Goal: Information Seeking & Learning: Find specific page/section

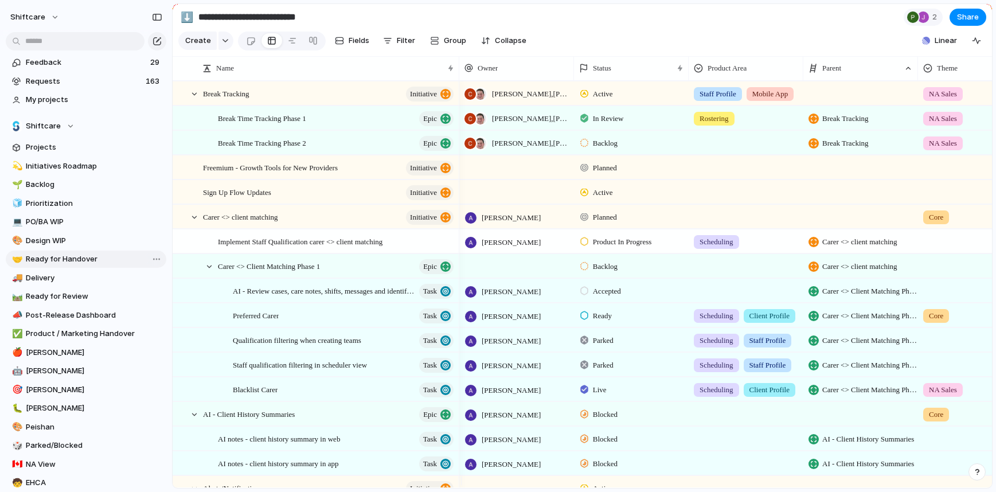
click at [56, 262] on span "Ready for Handover" at bounding box center [94, 258] width 136 height 11
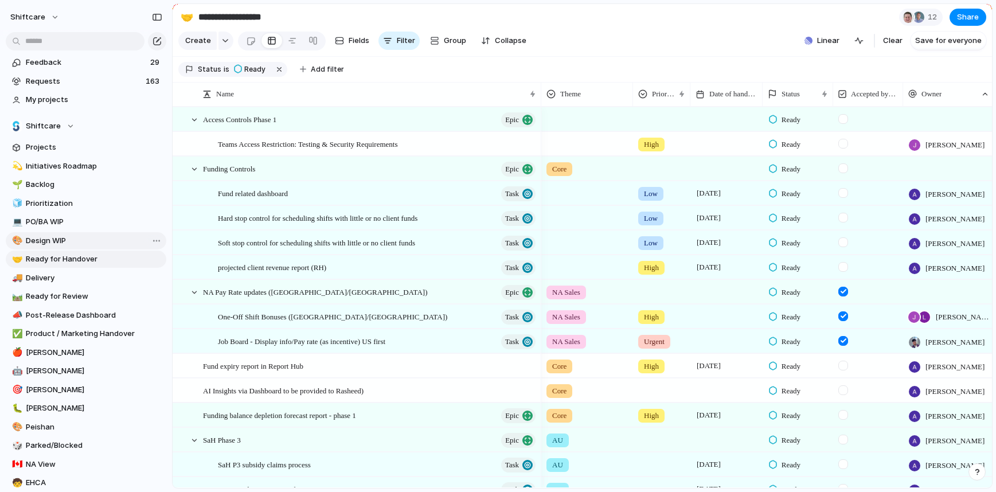
click at [58, 247] on link "🎨 Design WIP" at bounding box center [86, 240] width 161 height 17
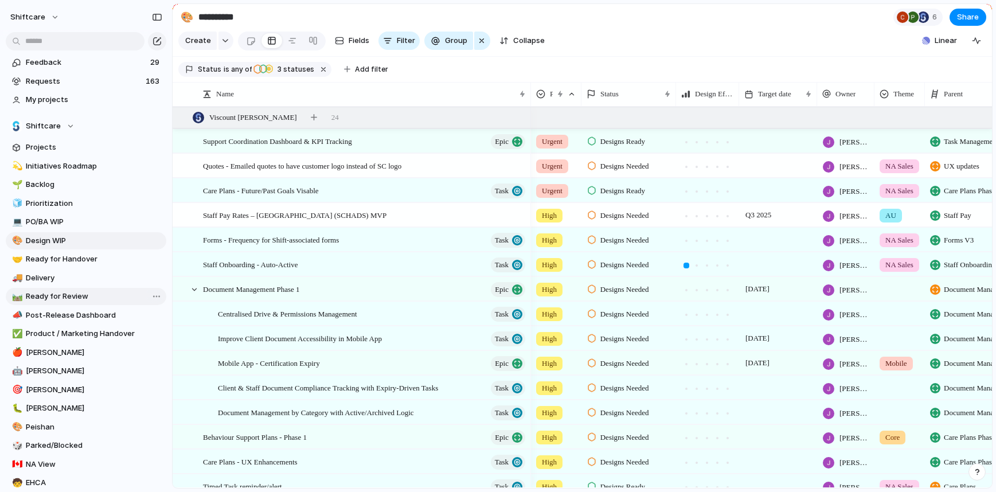
click at [72, 299] on span "Ready for Review" at bounding box center [94, 296] width 136 height 11
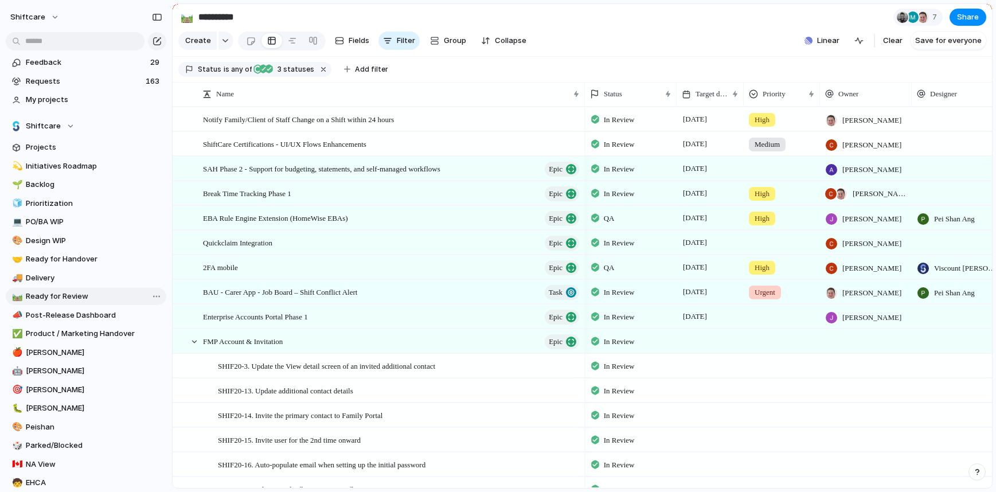
type input "**********"
click at [245, 175] on span "SAH Phase 2 - Support for budgeting, statements, and self-managed workflows" at bounding box center [321, 168] width 237 height 13
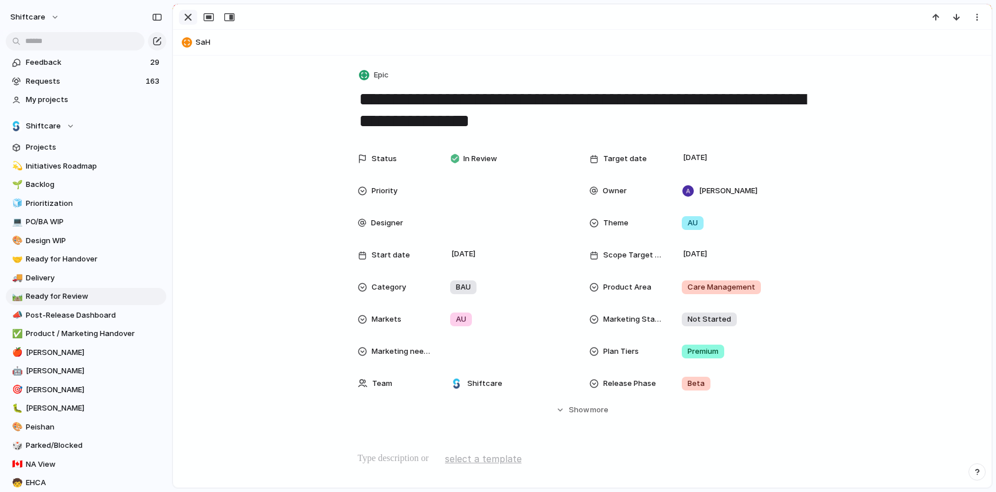
click at [188, 14] on div "button" at bounding box center [188, 17] width 14 height 14
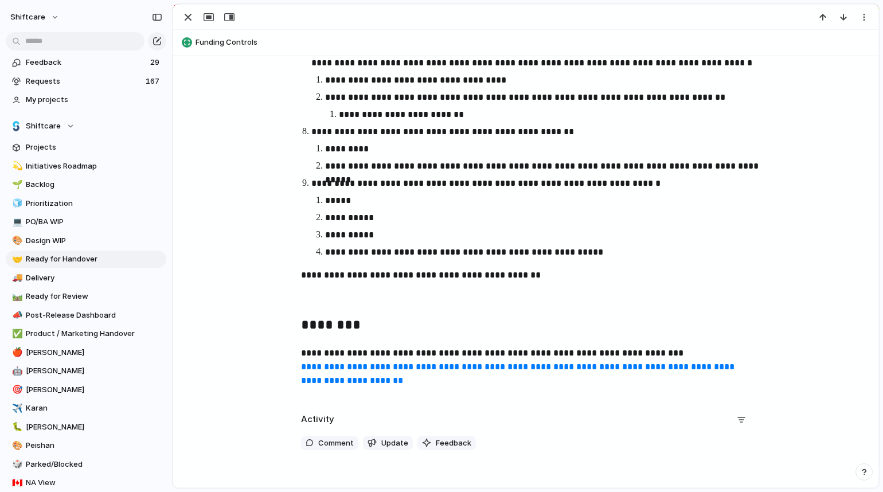
click at [376, 368] on link "**********" at bounding box center [519, 373] width 436 height 22
click at [79, 340] on link "✅ Product / Marketing Handover" at bounding box center [86, 333] width 161 height 17
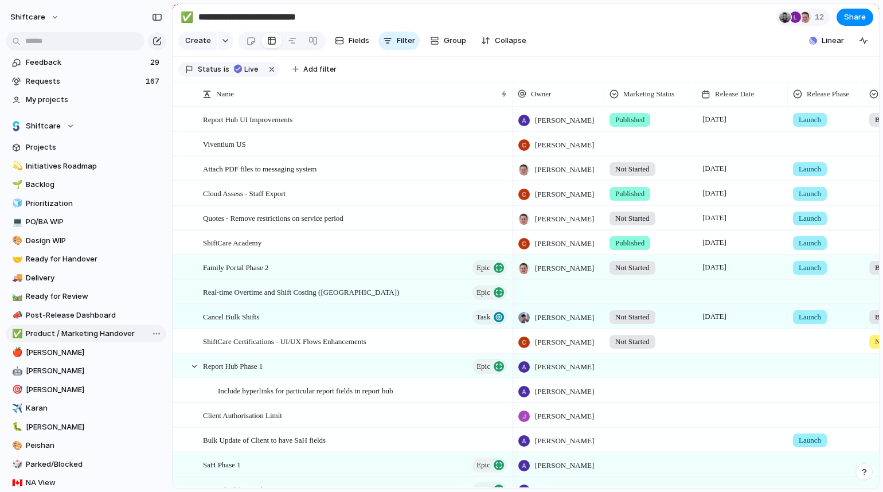
type input "**********"
drag, startPoint x: 169, startPoint y: 25, endPoint x: 259, endPoint y: 17, distance: 89.8
click at [208, 75] on span "Status" at bounding box center [210, 69] width 24 height 10
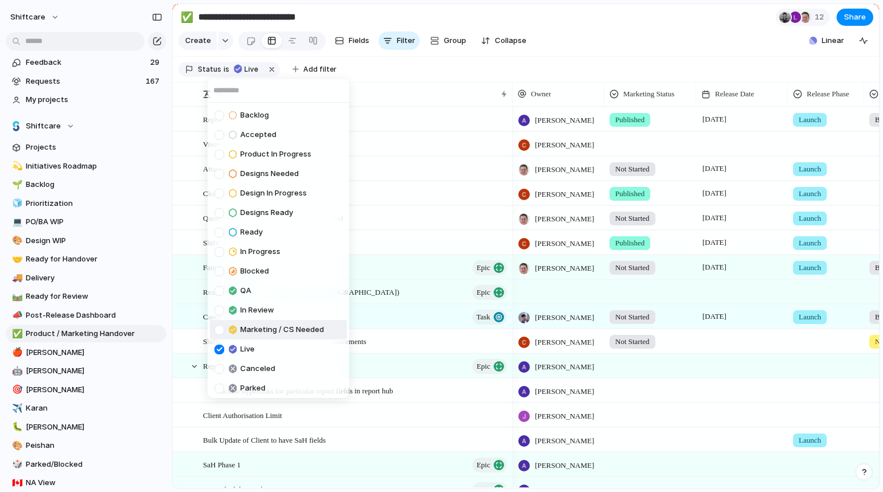
click at [221, 330] on div at bounding box center [219, 330] width 10 height 10
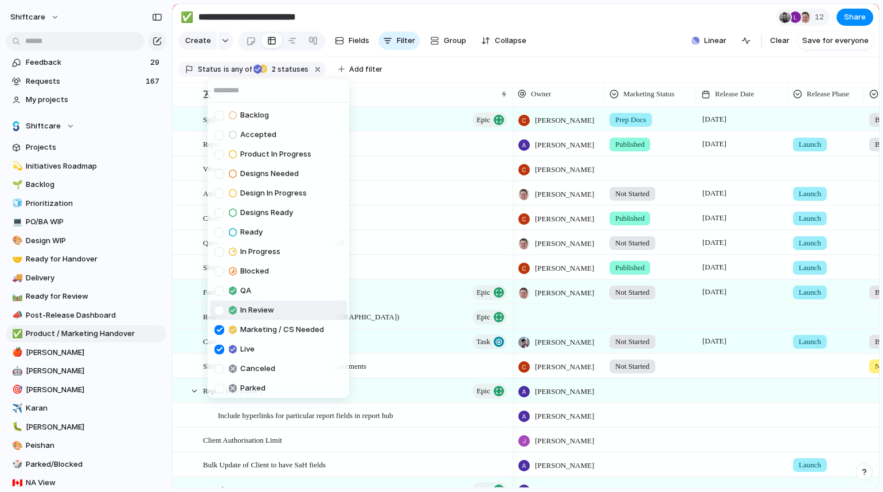
click at [219, 309] on div at bounding box center [219, 311] width 10 height 10
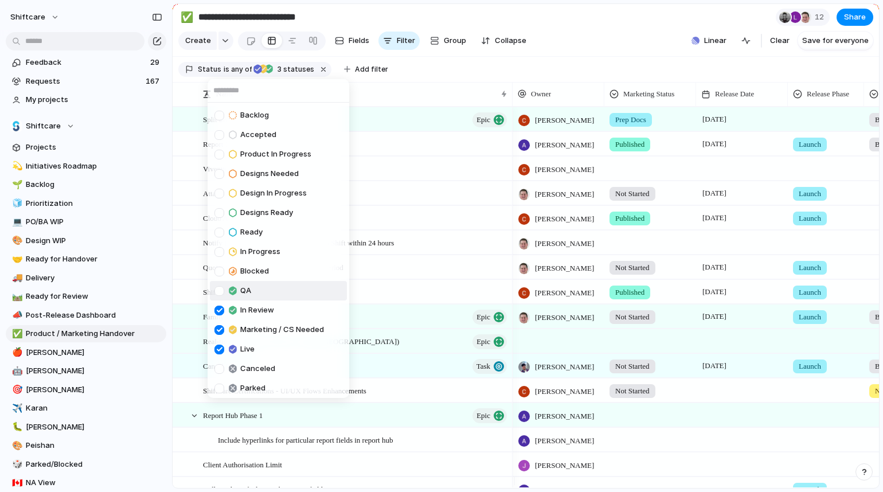
click at [221, 286] on div at bounding box center [219, 291] width 10 height 10
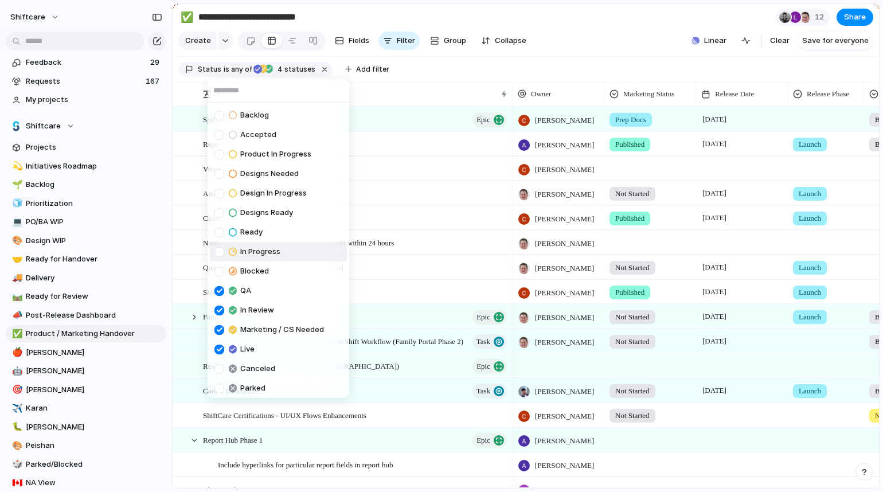
click at [221, 251] on div at bounding box center [219, 252] width 10 height 10
click at [591, 63] on div "Backlog Accepted Product In Progress Designs Needed Design In Progress Designs …" at bounding box center [441, 246] width 883 height 492
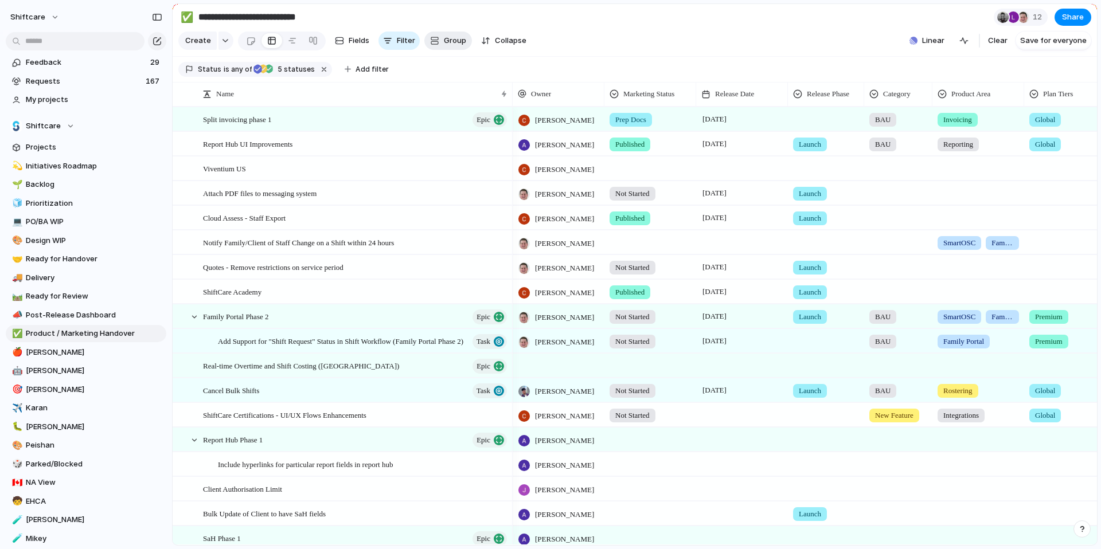
click at [439, 46] on button "Group" at bounding box center [448, 41] width 48 height 18
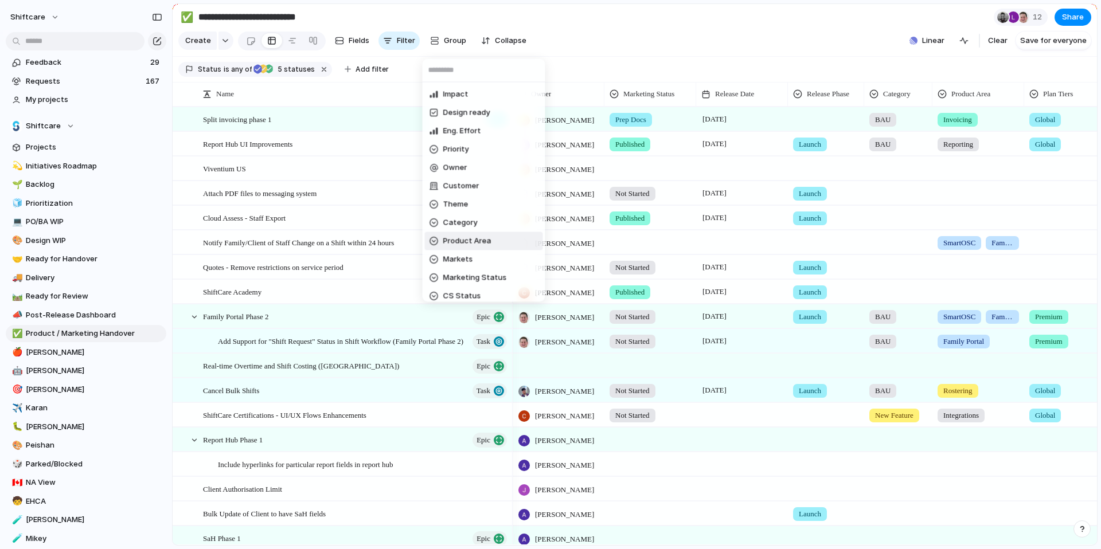
click at [465, 240] on span "Product Area" at bounding box center [467, 241] width 48 height 11
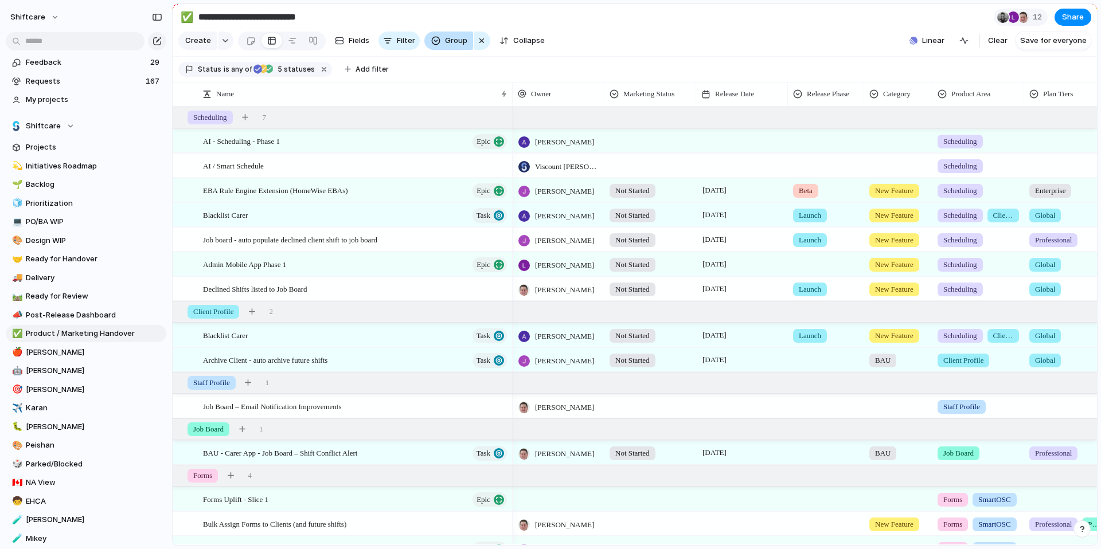
click at [452, 46] on span "Group" at bounding box center [456, 40] width 22 height 11
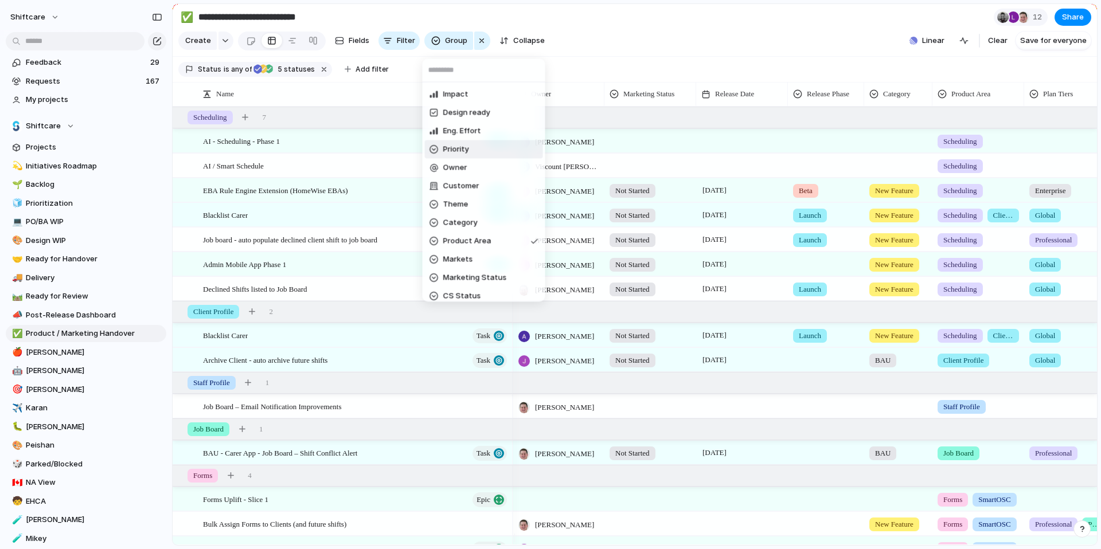
click at [470, 155] on li "Priority" at bounding box center [484, 150] width 118 height 18
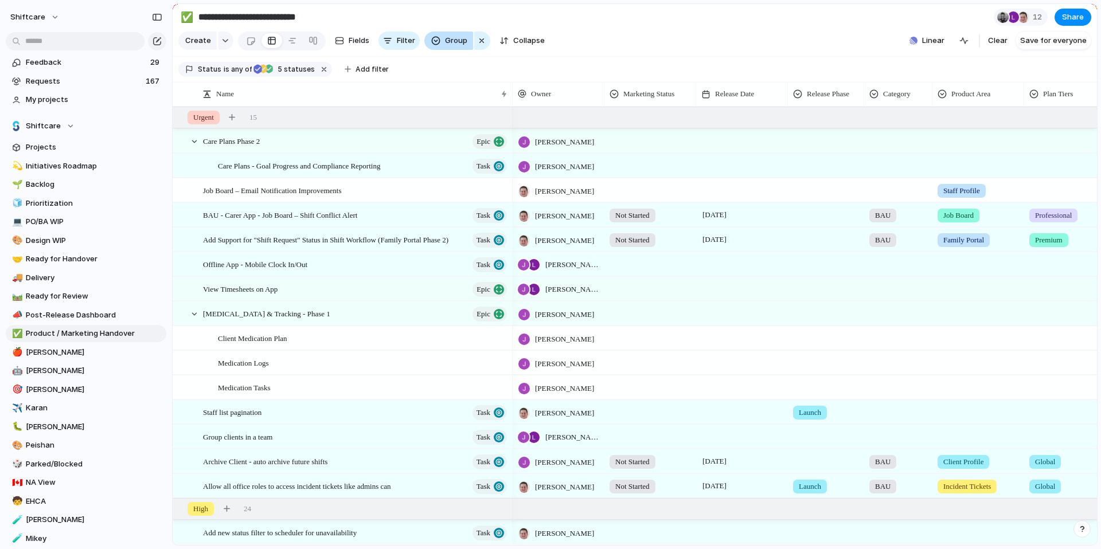
click at [453, 46] on span "Group" at bounding box center [456, 40] width 22 height 11
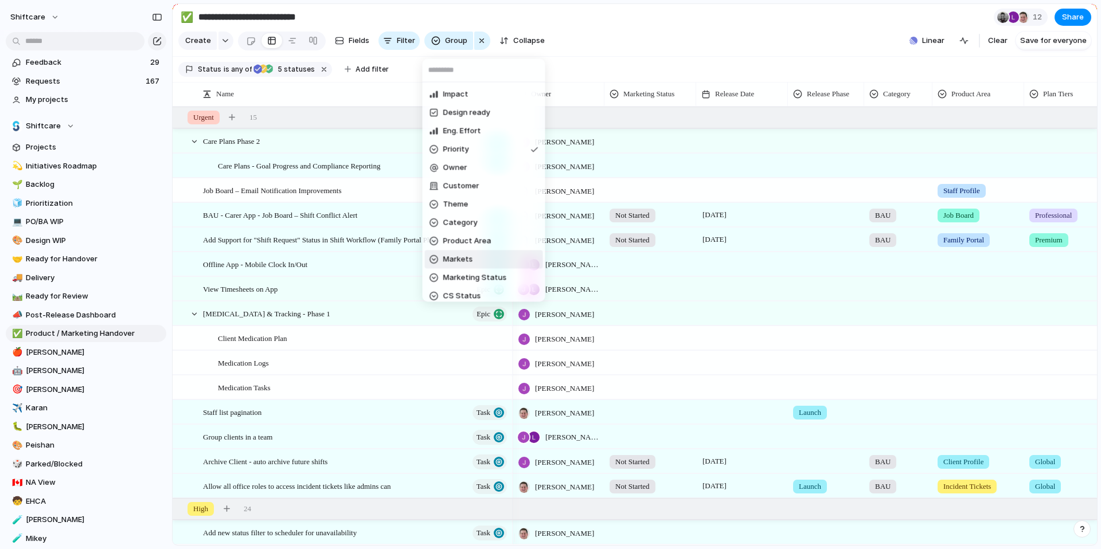
click at [470, 263] on span "Markets" at bounding box center [458, 259] width 30 height 11
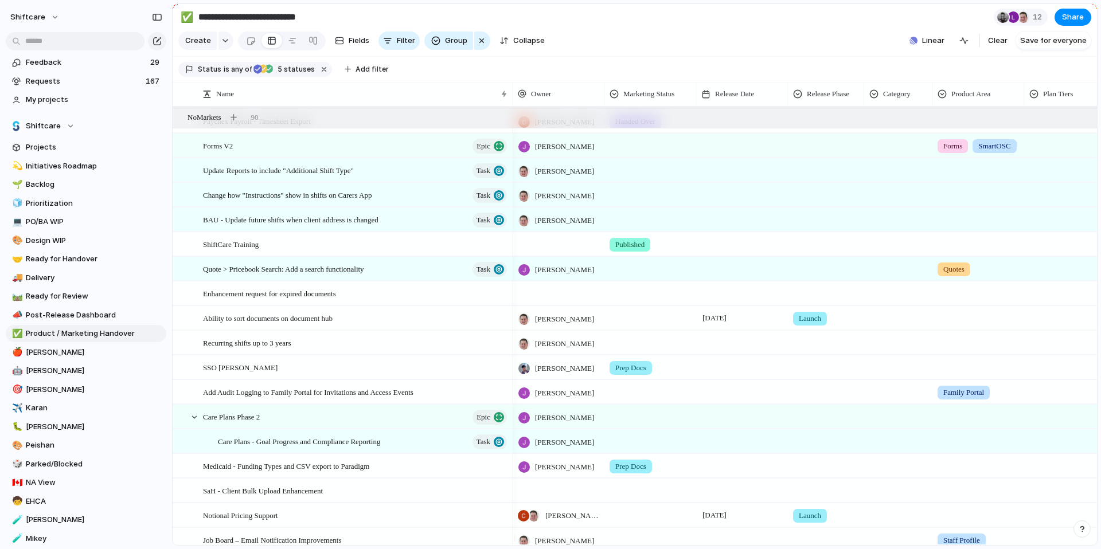
scroll to position [1978, 0]
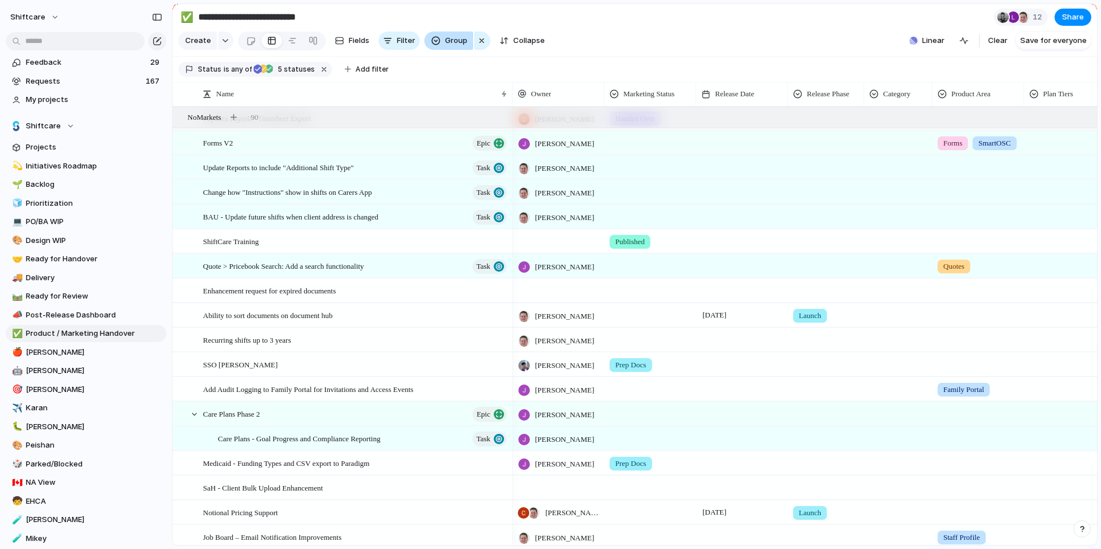
click at [448, 46] on span "Group" at bounding box center [456, 40] width 22 height 11
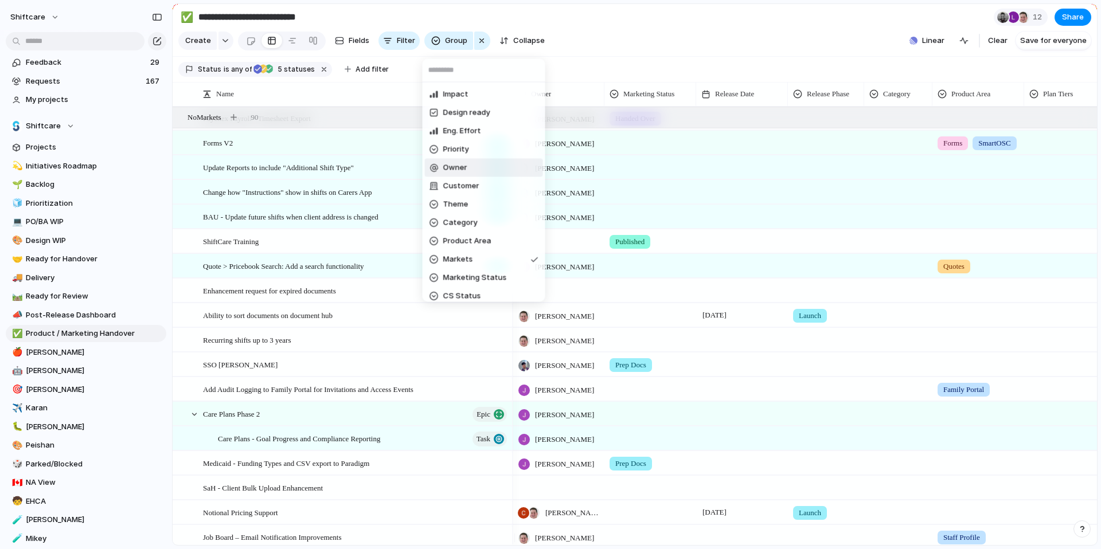
click at [488, 173] on li "Owner" at bounding box center [484, 168] width 118 height 18
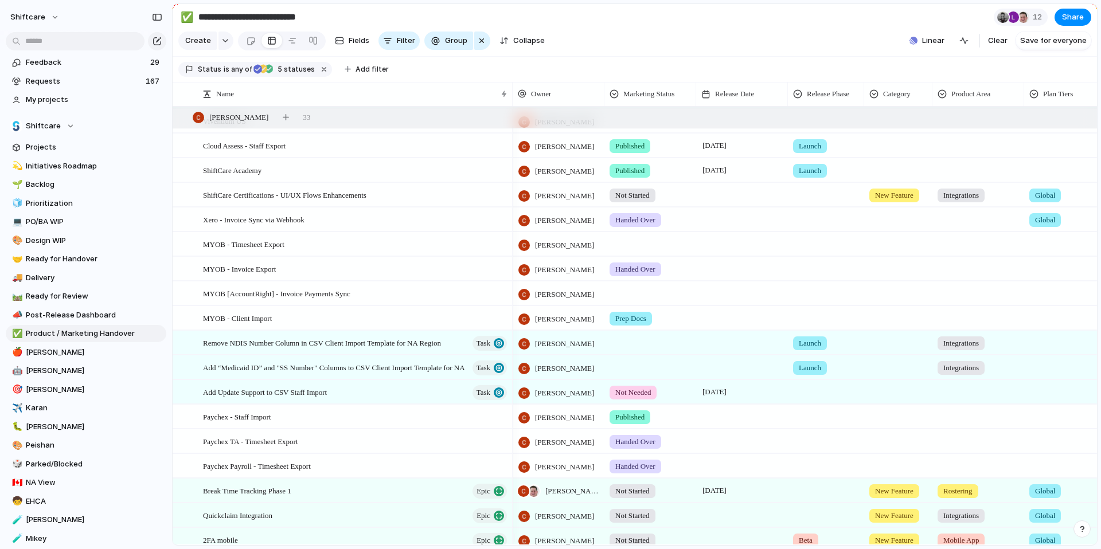
scroll to position [10, 0]
